Goal: Task Accomplishment & Management: Manage account settings

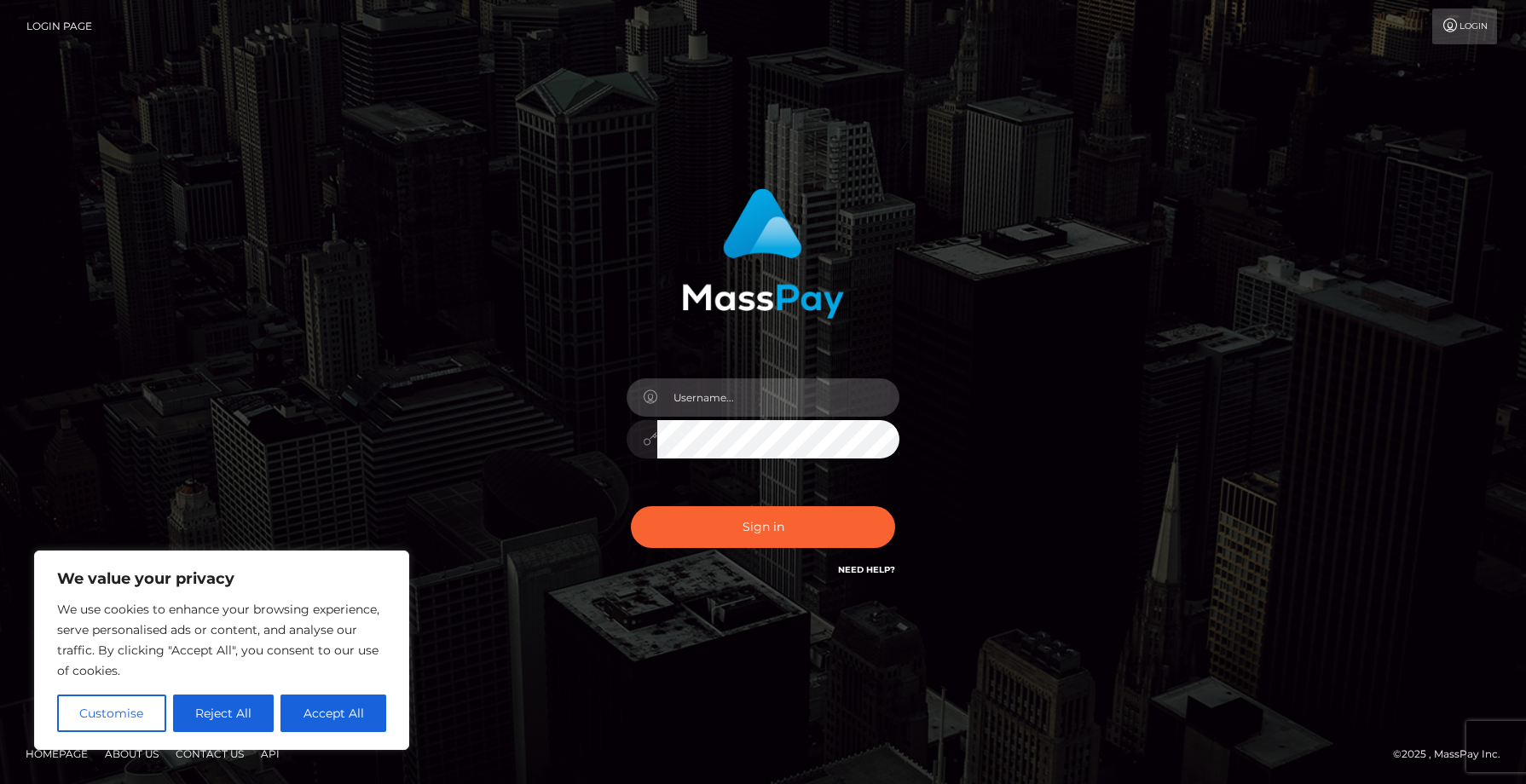
type input "[EMAIL_ADDRESS][DOMAIN_NAME]"
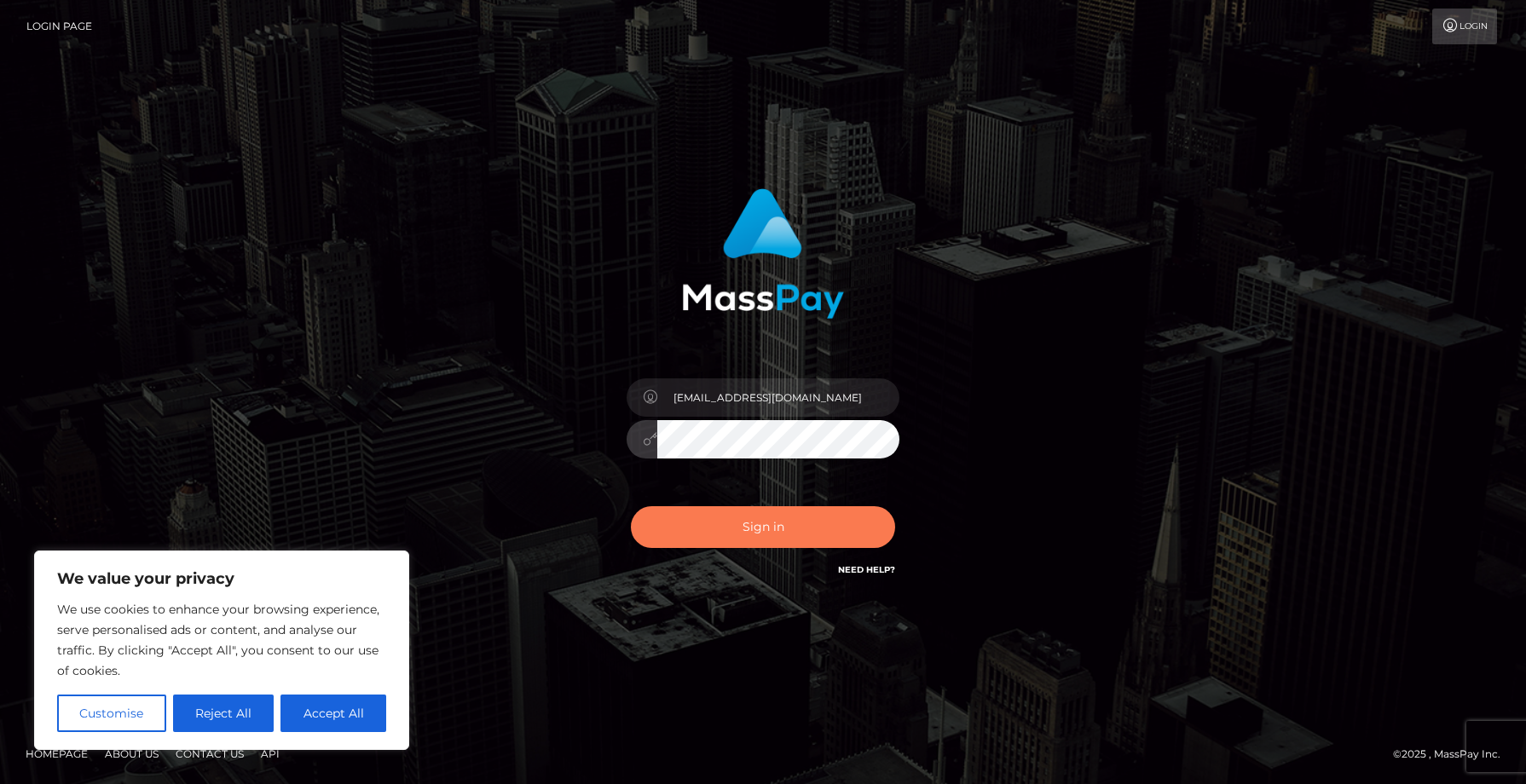
click at [791, 539] on button "Sign in" at bounding box center [763, 527] width 264 height 42
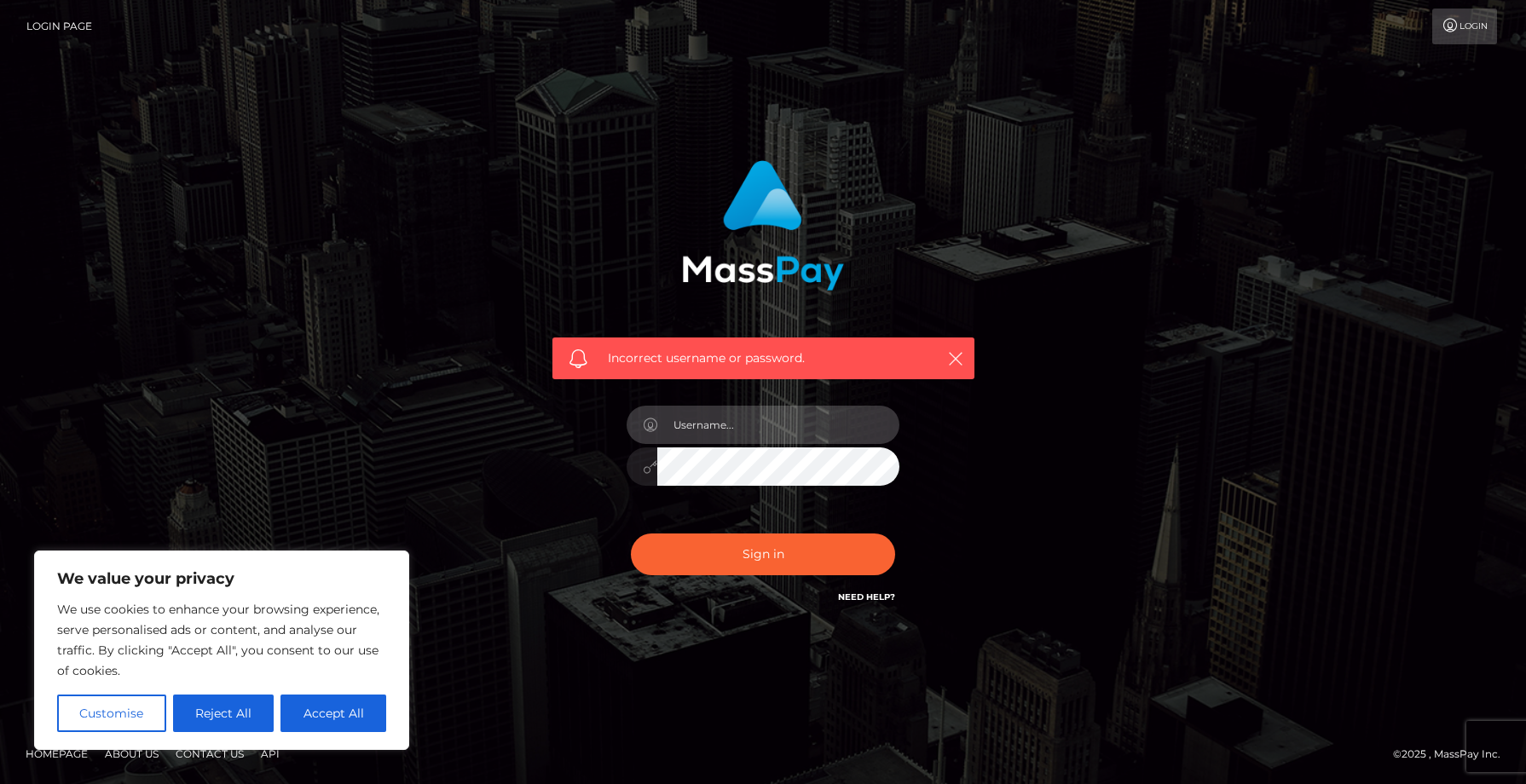
type input "[EMAIL_ADDRESS][DOMAIN_NAME]"
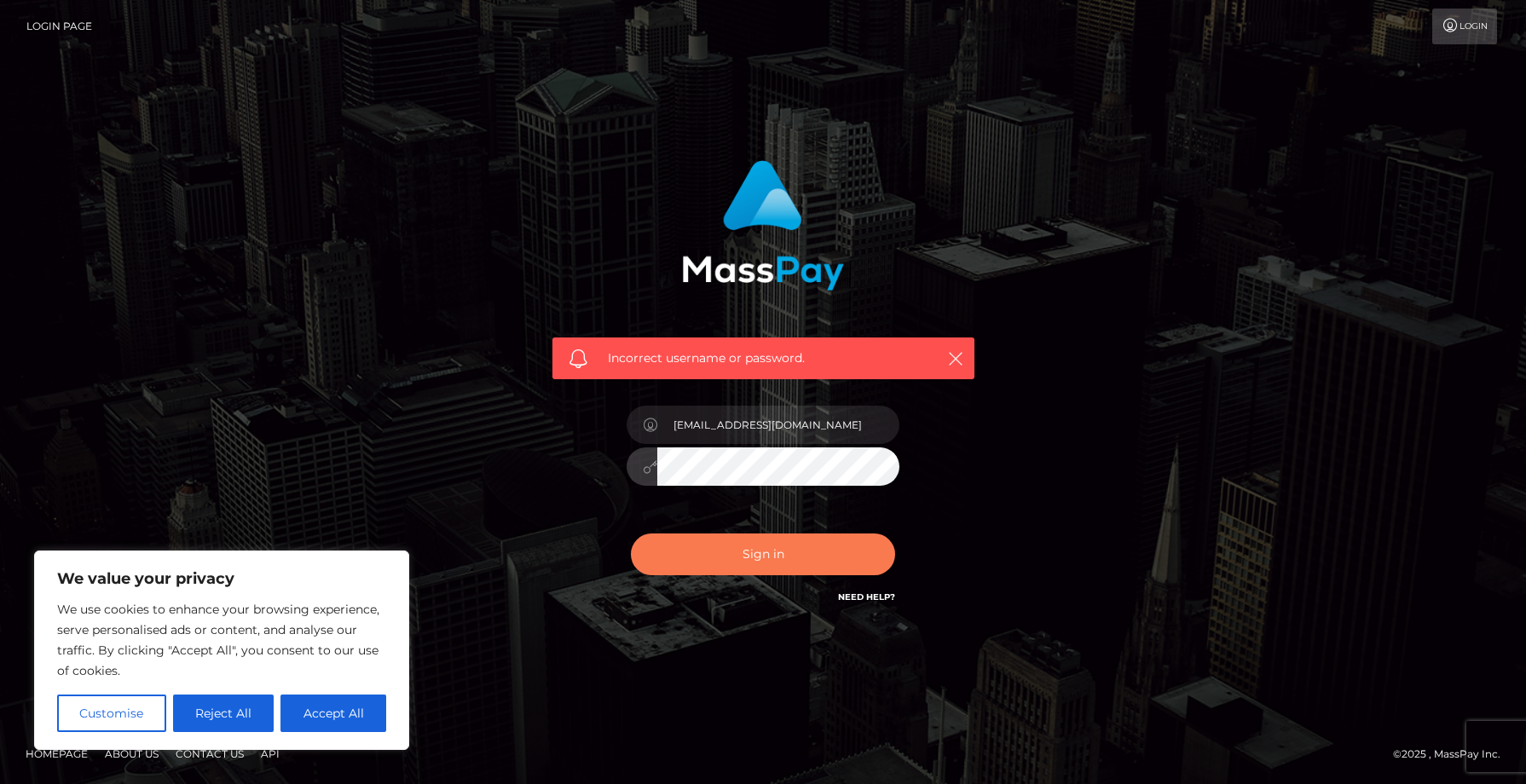
click at [847, 543] on button "Sign in" at bounding box center [763, 555] width 264 height 42
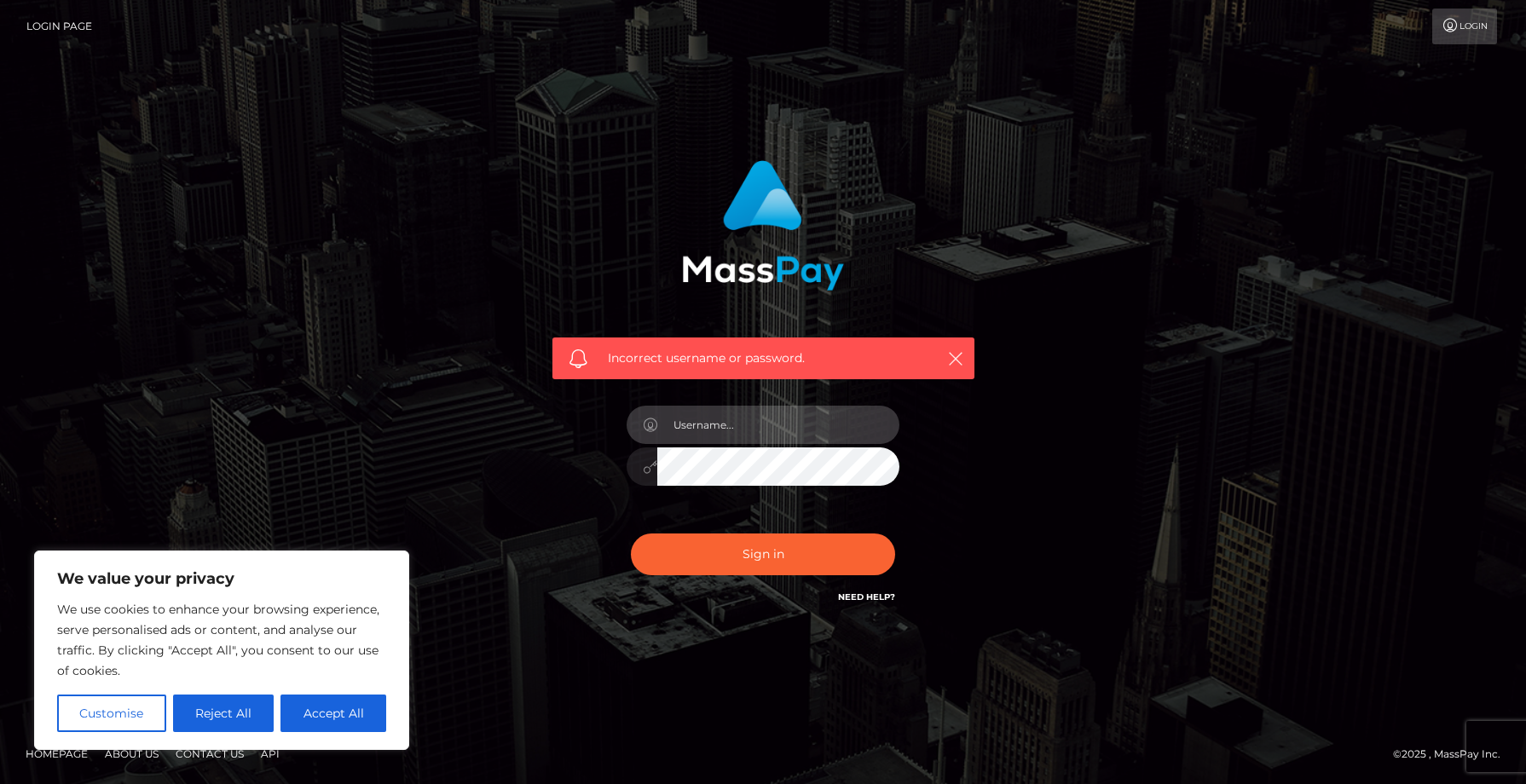
click at [878, 432] on input "text" at bounding box center [778, 425] width 242 height 38
type input "ZGVuaXpheWxhMTMyMDAzQGdtYWlsLmNvbQ=="
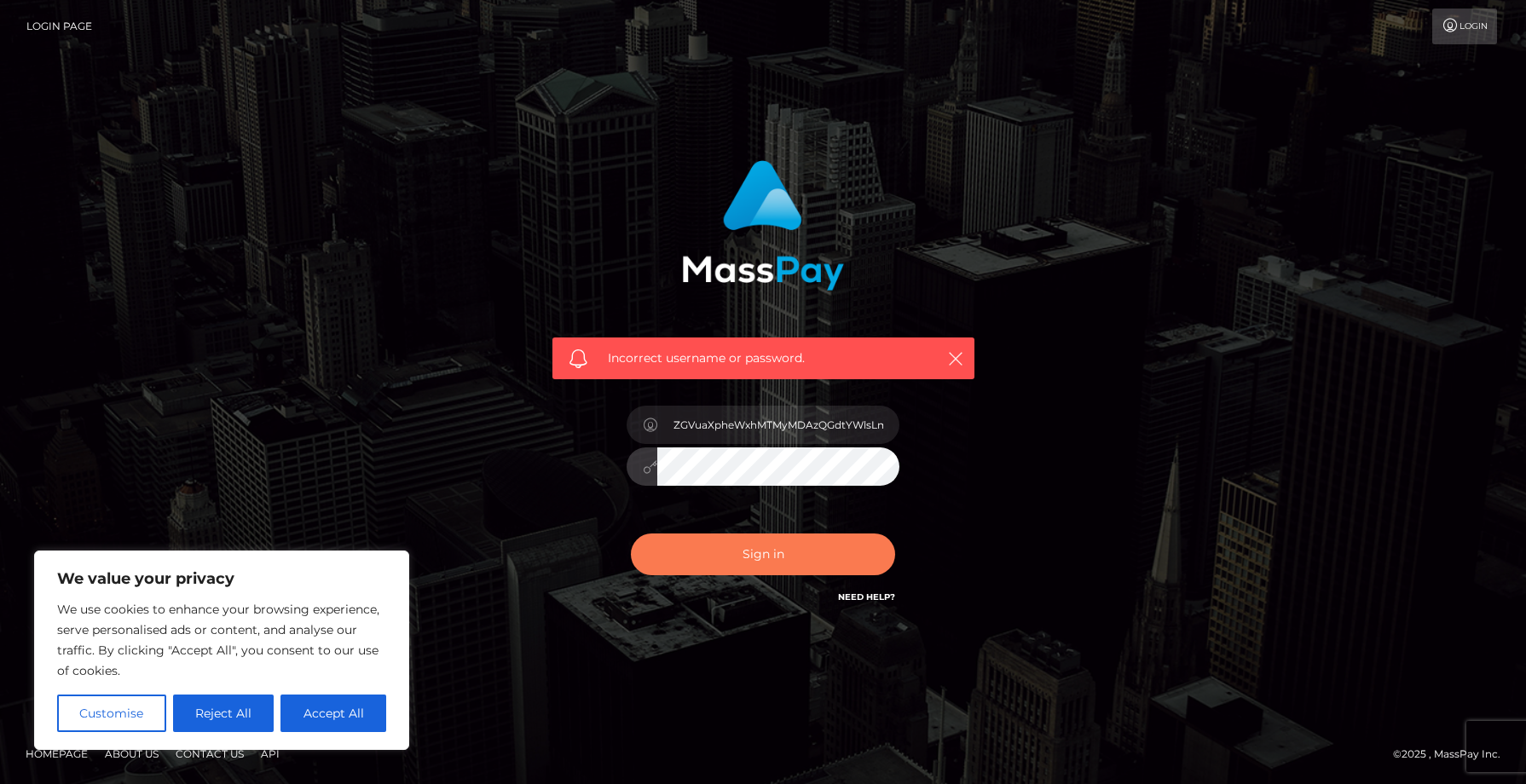
click at [872, 564] on button "Sign in" at bounding box center [763, 555] width 264 height 42
